Goal: Transaction & Acquisition: Purchase product/service

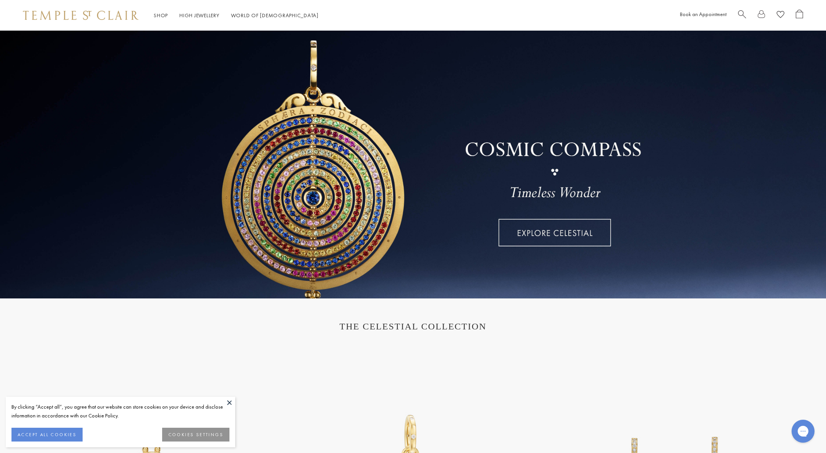
click at [61, 434] on button "ACCEPT ALL COOKIES" at bounding box center [46, 434] width 71 height 14
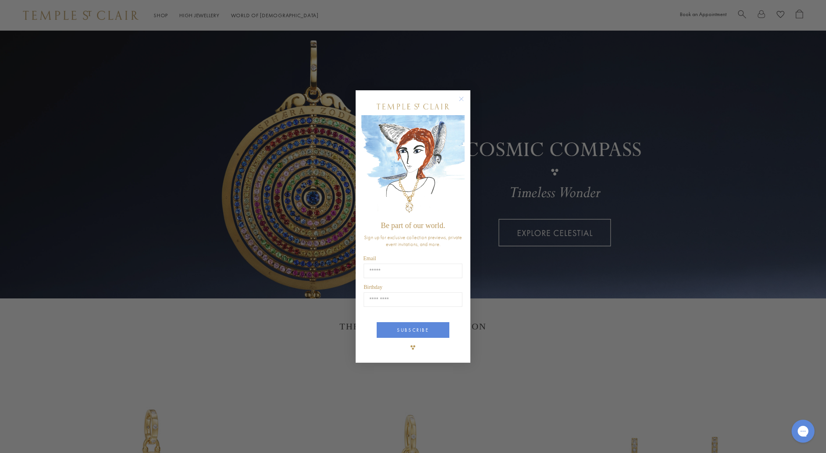
click at [460, 96] on circle "Close dialog" at bounding box center [461, 98] width 9 height 9
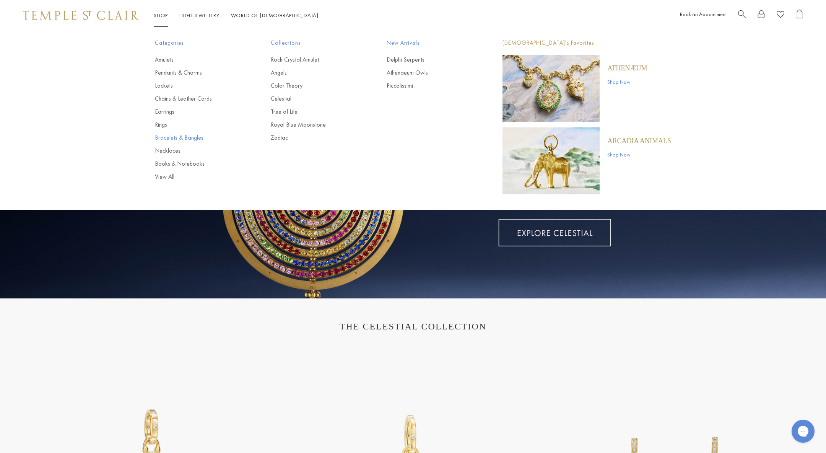
click at [163, 135] on link "Bracelets & Bangles" at bounding box center [197, 137] width 85 height 8
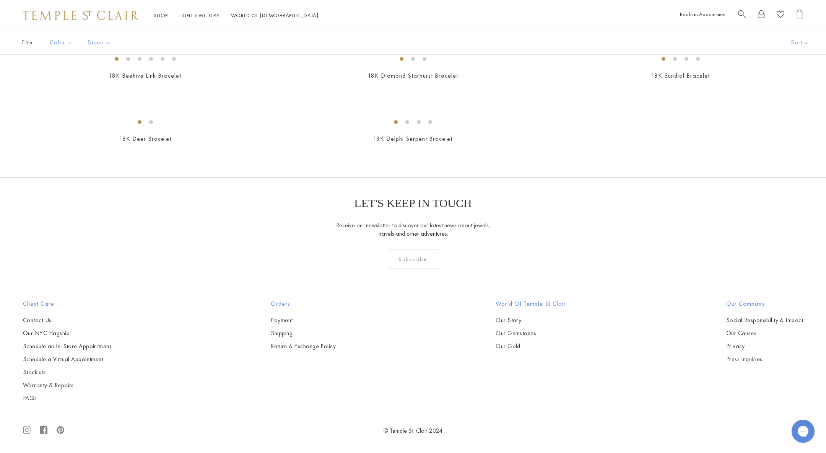
scroll to position [1851, 0]
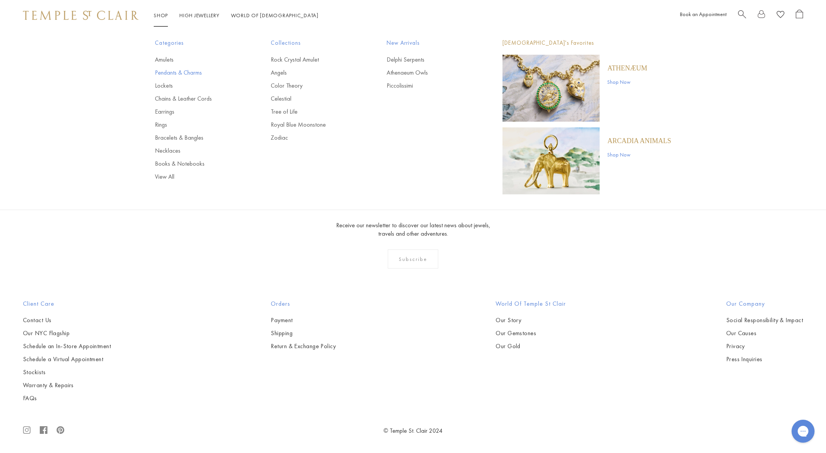
click at [161, 72] on link "Pendants & Charms" at bounding box center [197, 72] width 85 height 8
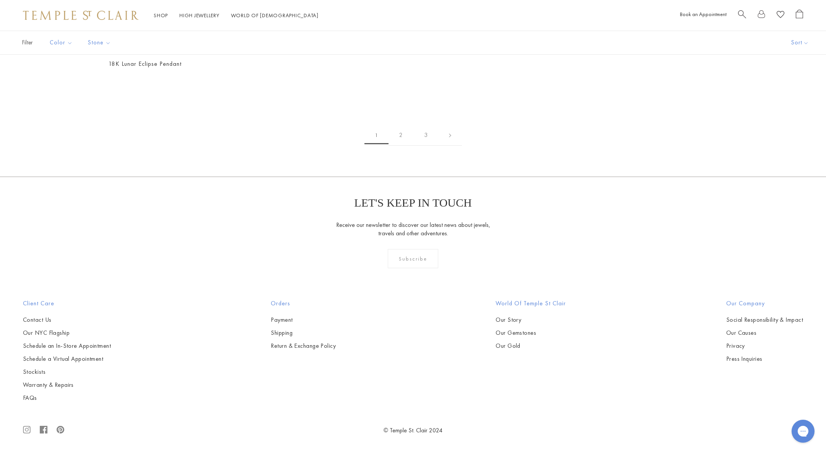
scroll to position [6416, 0]
click at [397, 146] on link "2" at bounding box center [400, 135] width 25 height 21
click at [437, 136] on link "3" at bounding box center [437, 135] width 25 height 21
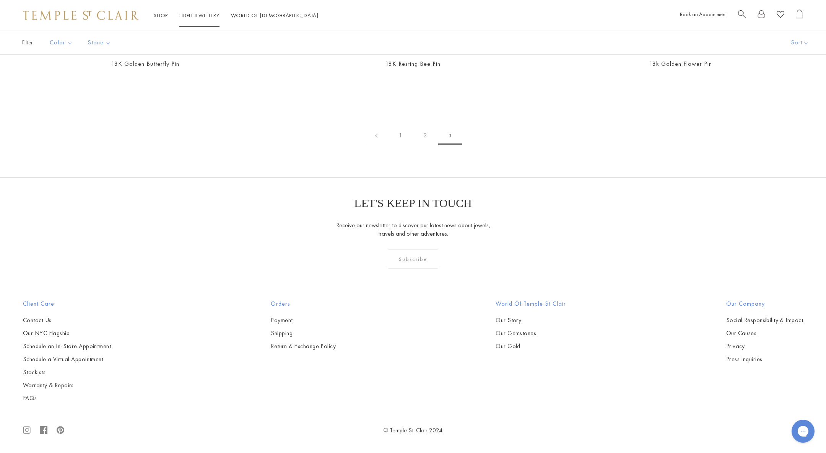
click at [190, 16] on link "High Jewellery High Jewellery" at bounding box center [199, 15] width 40 height 7
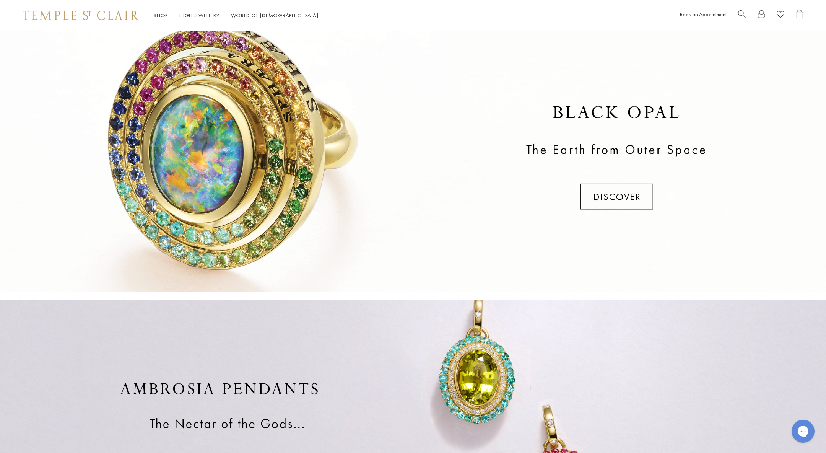
scroll to position [284, 0]
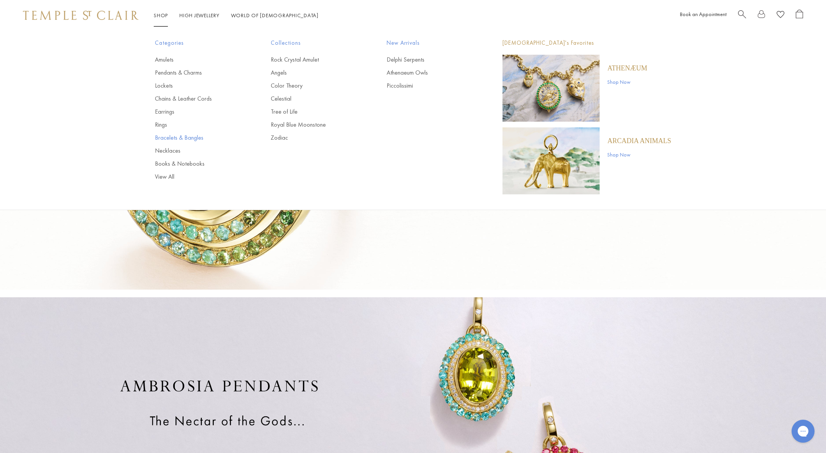
click at [166, 136] on link "Bracelets & Bangles" at bounding box center [197, 137] width 85 height 8
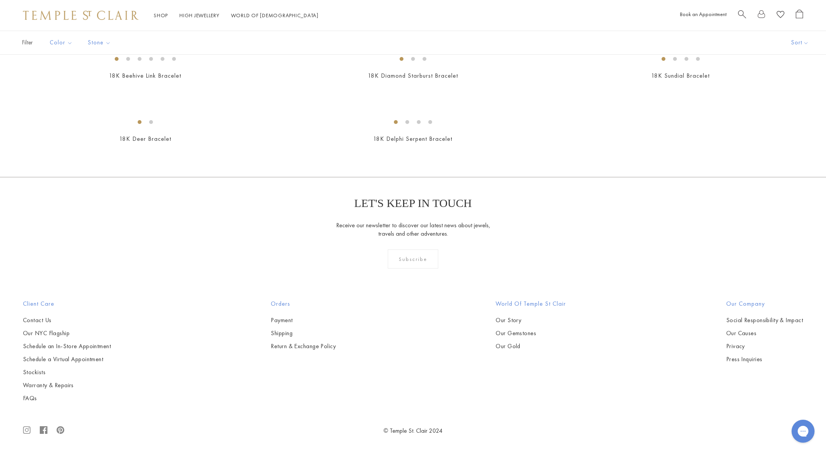
scroll to position [933, 0]
click at [0, 0] on img at bounding box center [0, 0] width 0 height 0
